Goal: Check status: Check status

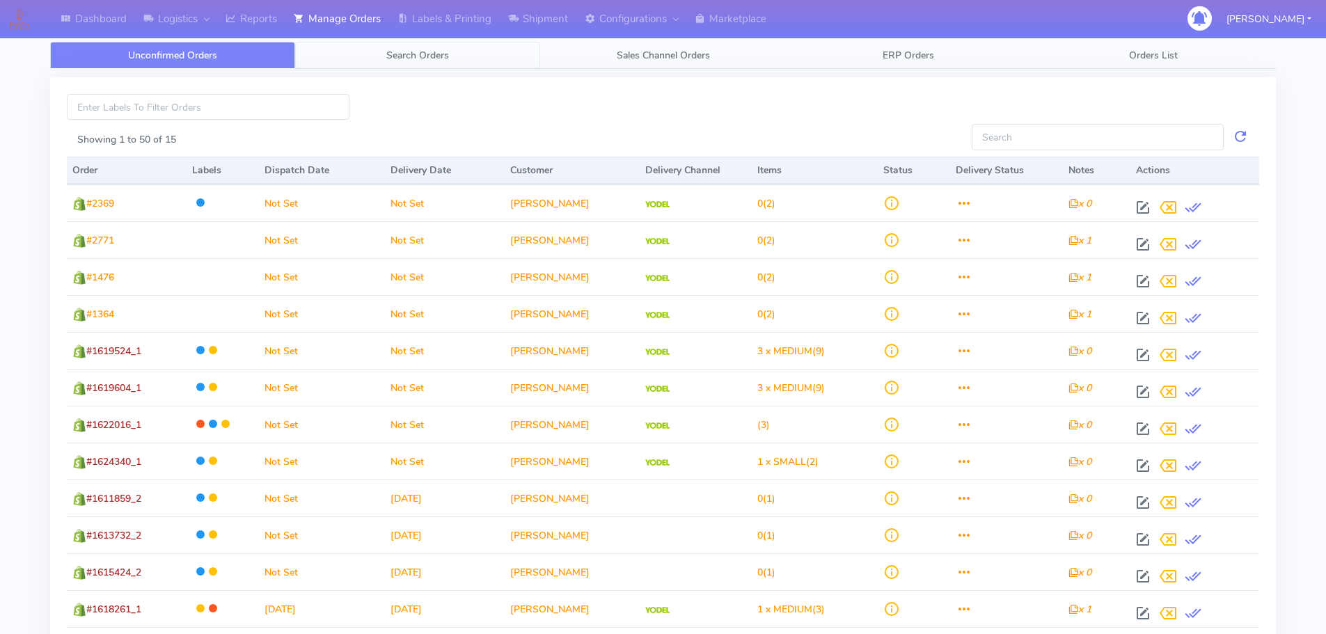
click at [422, 45] on link "Search Orders" at bounding box center [417, 55] width 245 height 27
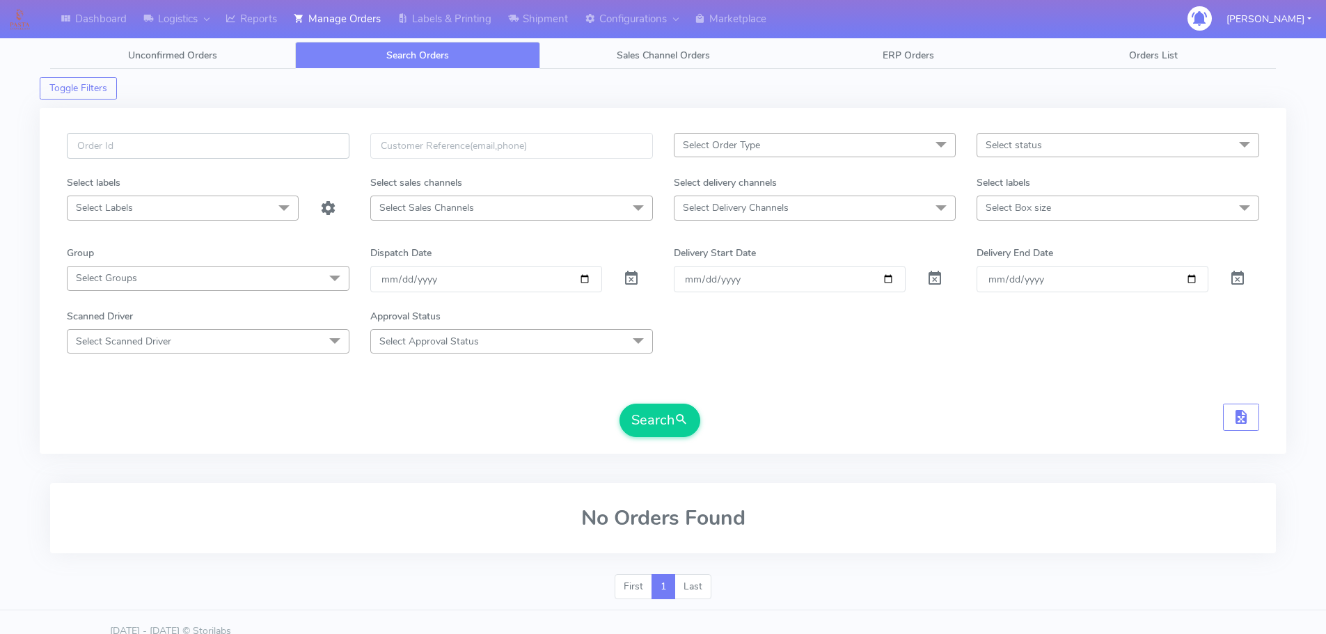
click at [276, 153] on input "text" at bounding box center [208, 146] width 283 height 26
click at [271, 143] on input "text" at bounding box center [208, 146] width 283 height 26
paste input "1619438"
type input "1619438"
click at [640, 277] on div at bounding box center [638, 279] width 51 height 26
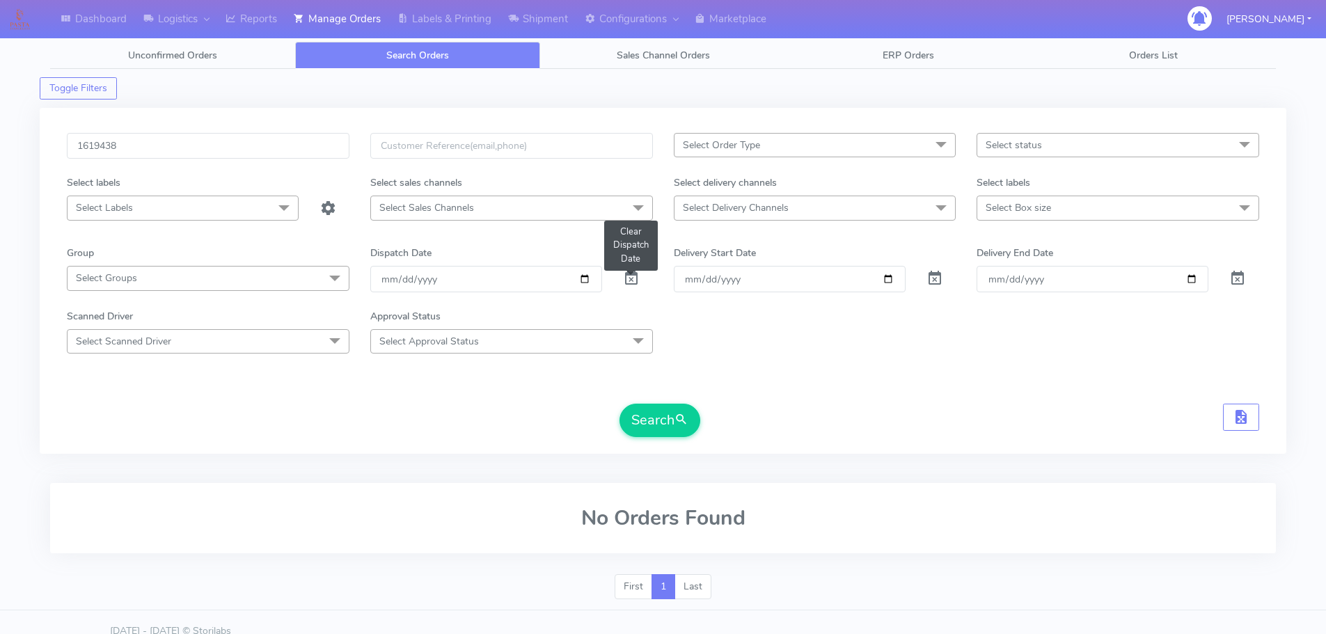
click at [632, 279] on span at bounding box center [631, 281] width 17 height 13
click at [677, 438] on div "1619438 Select Order Type Select All MEALS ATAVI One Off Pasta Club Gift Kit Ev…" at bounding box center [663, 289] width 1214 height 313
click at [678, 428] on span "submit" at bounding box center [682, 420] width 14 height 19
